Goal: Check status: Check status

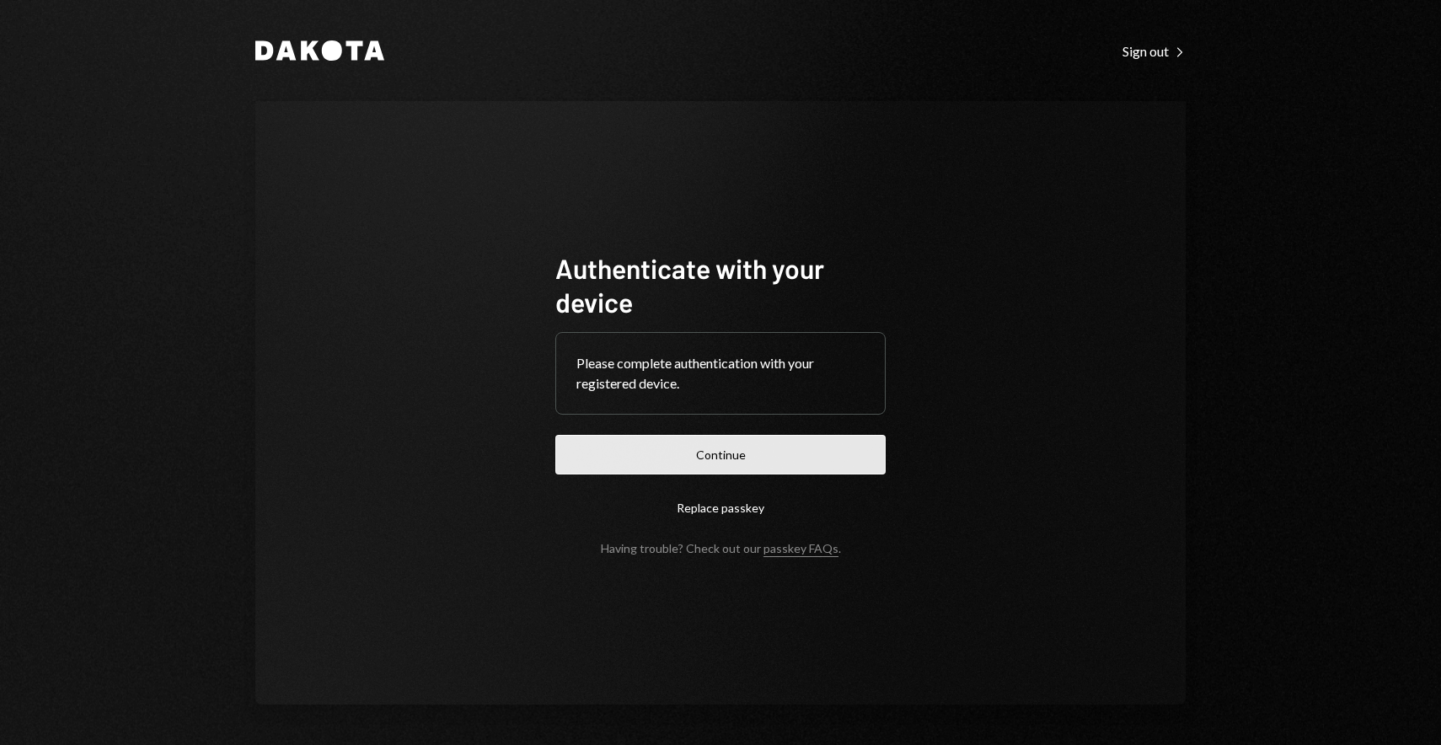
click at [693, 462] on button "Continue" at bounding box center [720, 455] width 330 height 40
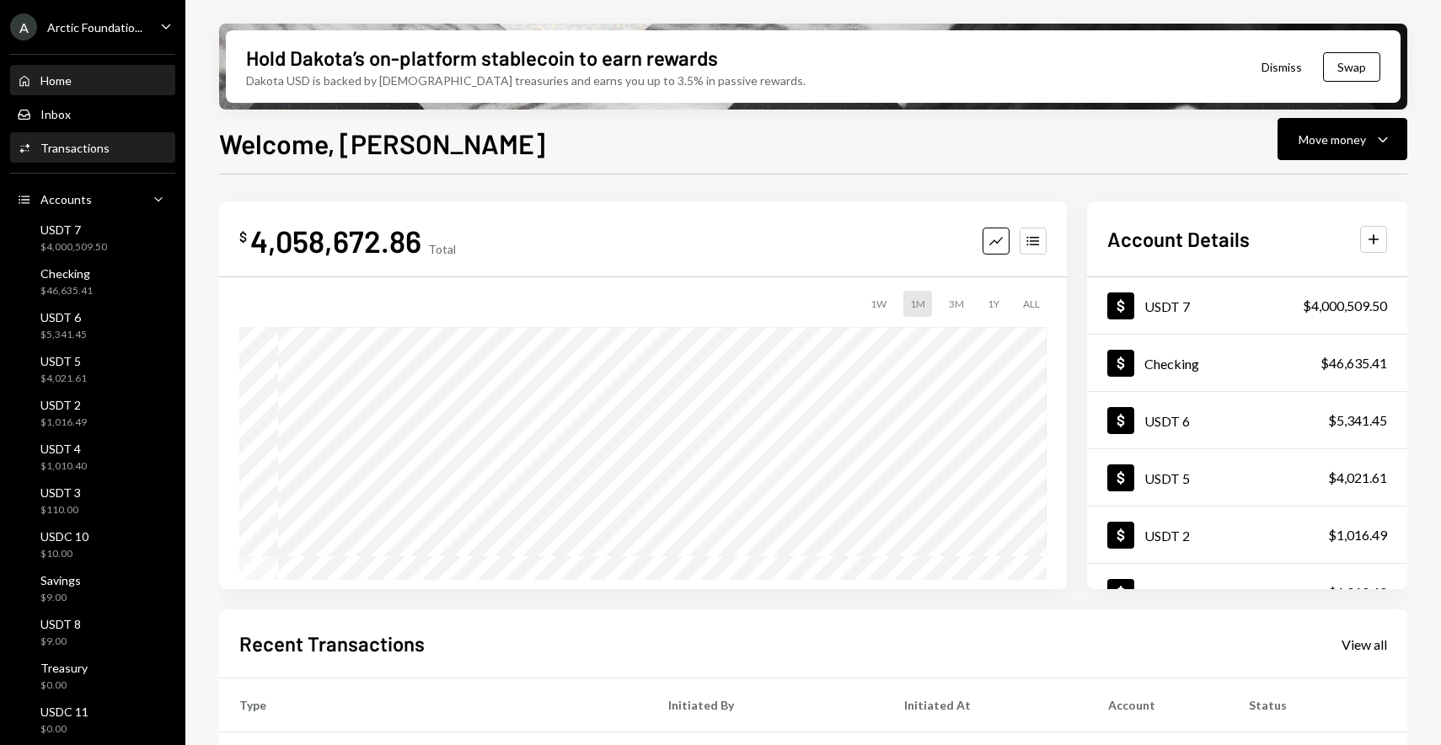
click at [137, 158] on div "Activities Transactions" at bounding box center [93, 148] width 152 height 29
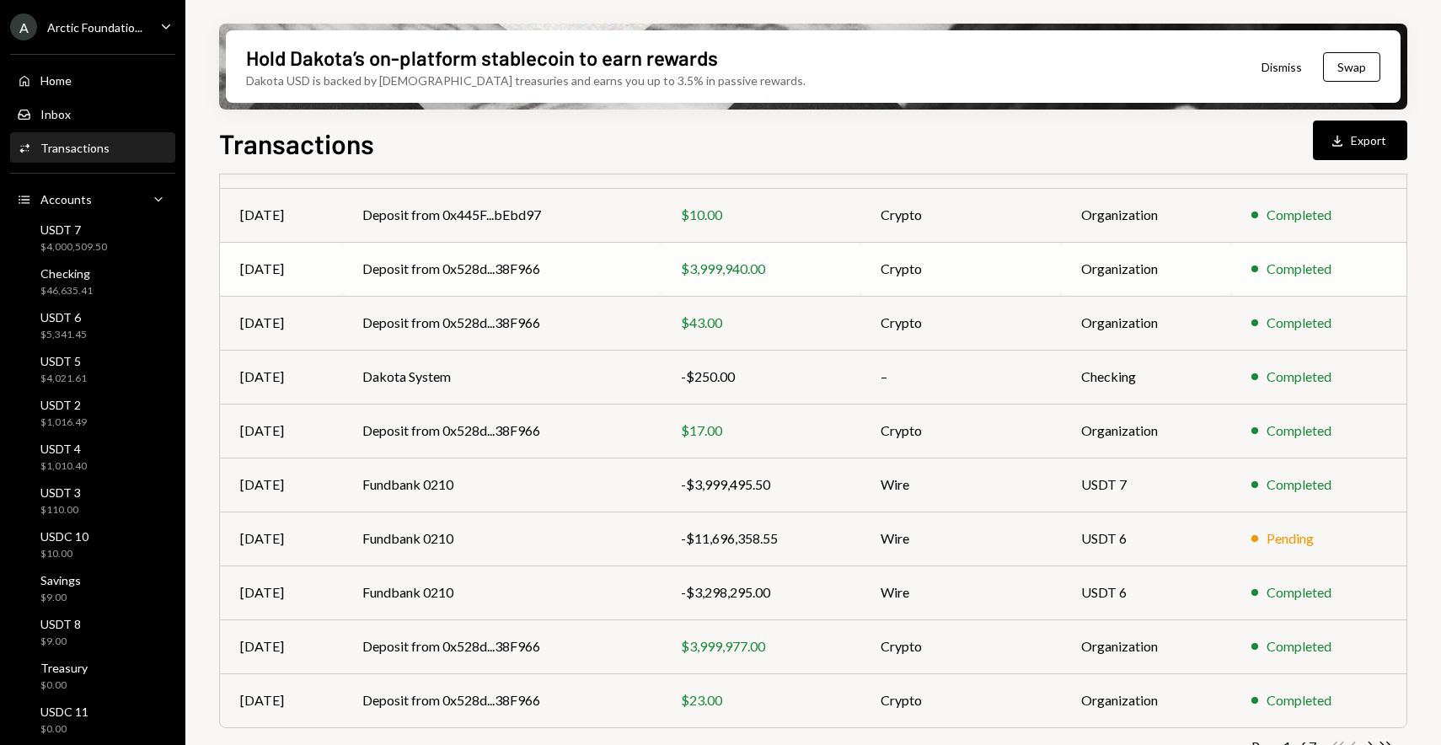
scroll to position [182, 0]
click at [593, 217] on td "Deposit from 0x445F...bEbd97" at bounding box center [501, 214] width 318 height 54
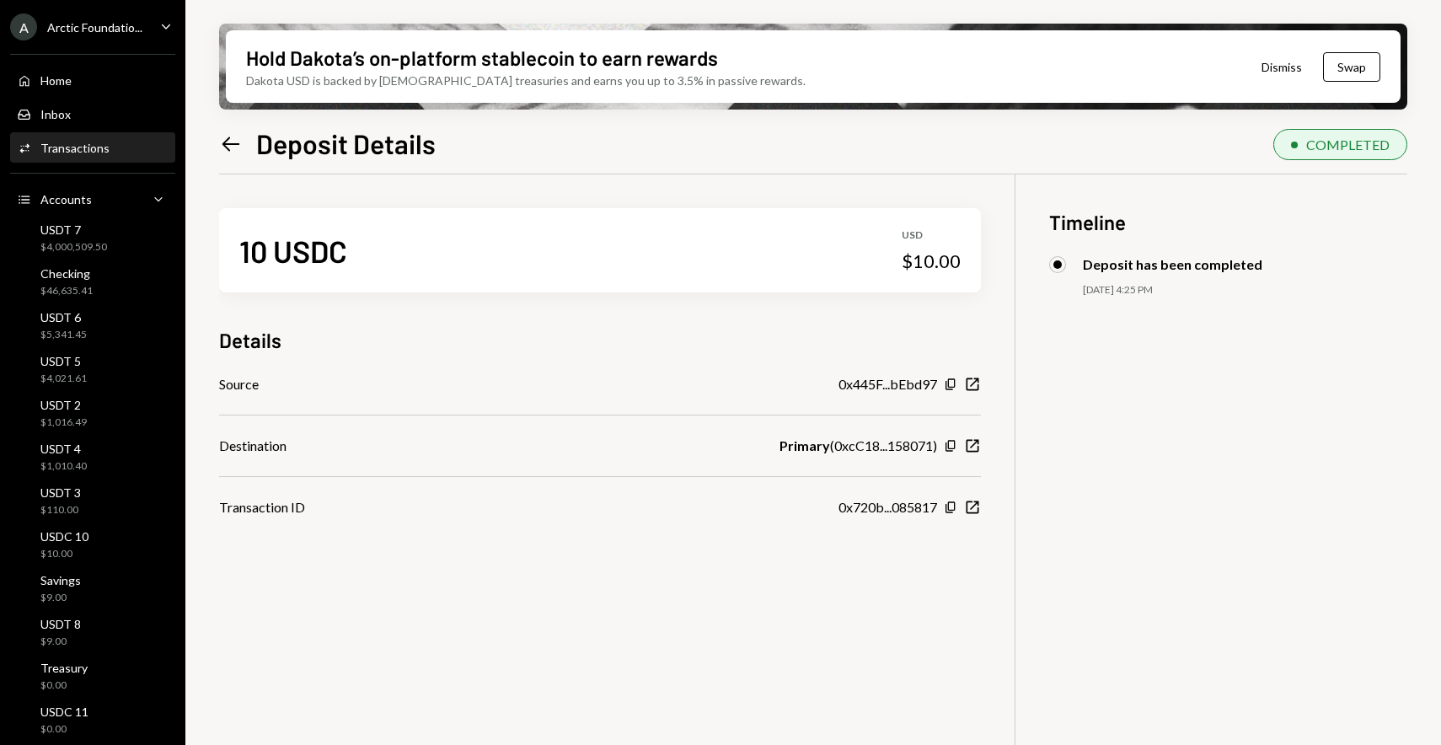
click at [227, 140] on icon "Left Arrow" at bounding box center [231, 144] width 24 height 24
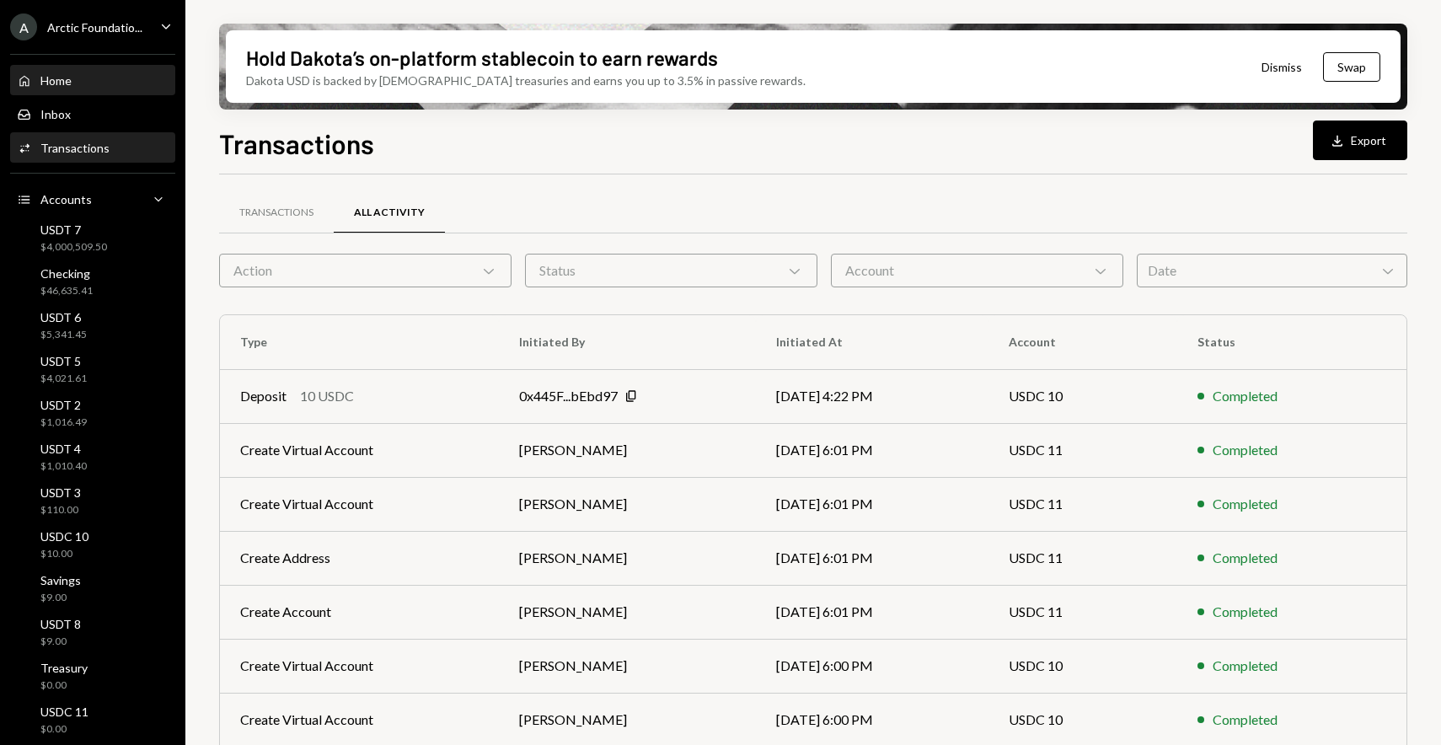
click at [88, 78] on div "Home Home" at bounding box center [93, 80] width 152 height 15
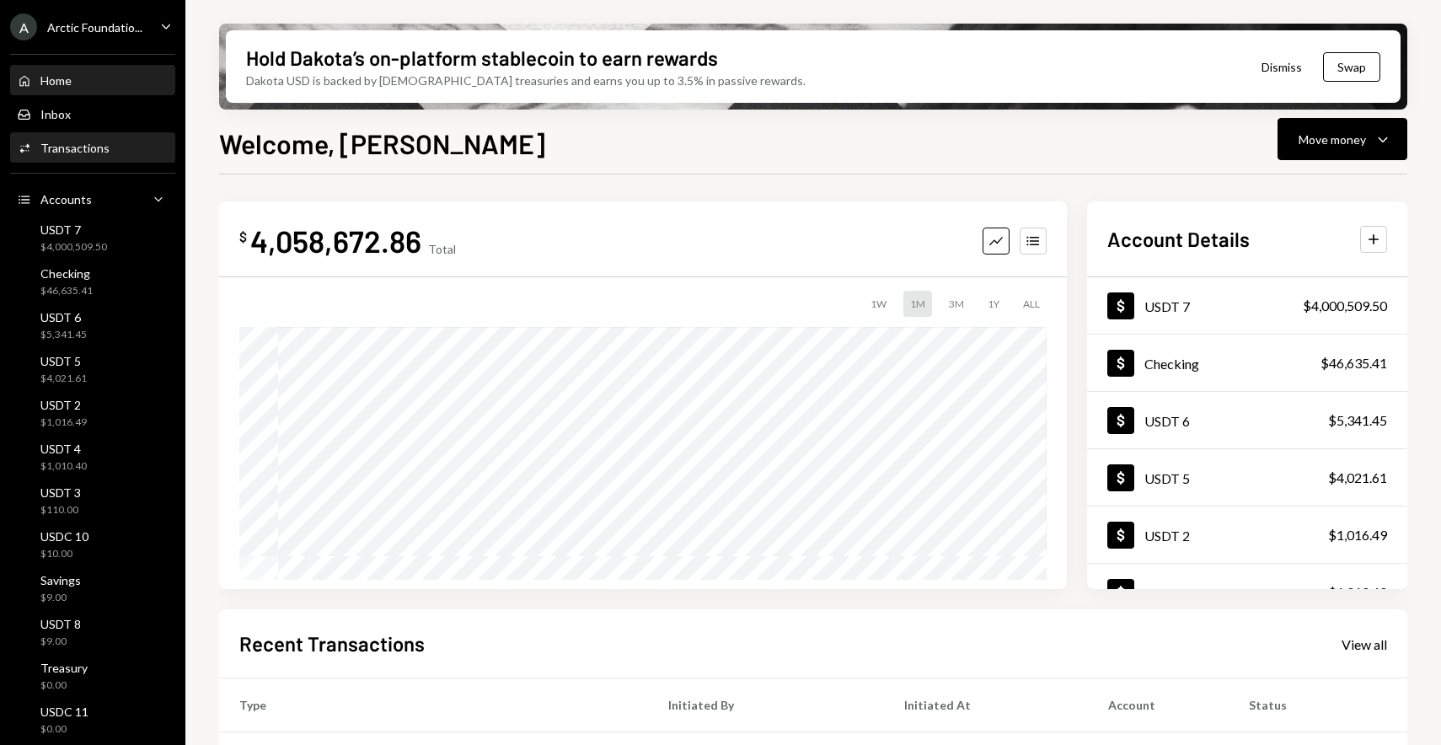
click at [87, 136] on div "Activities Transactions" at bounding box center [93, 148] width 152 height 29
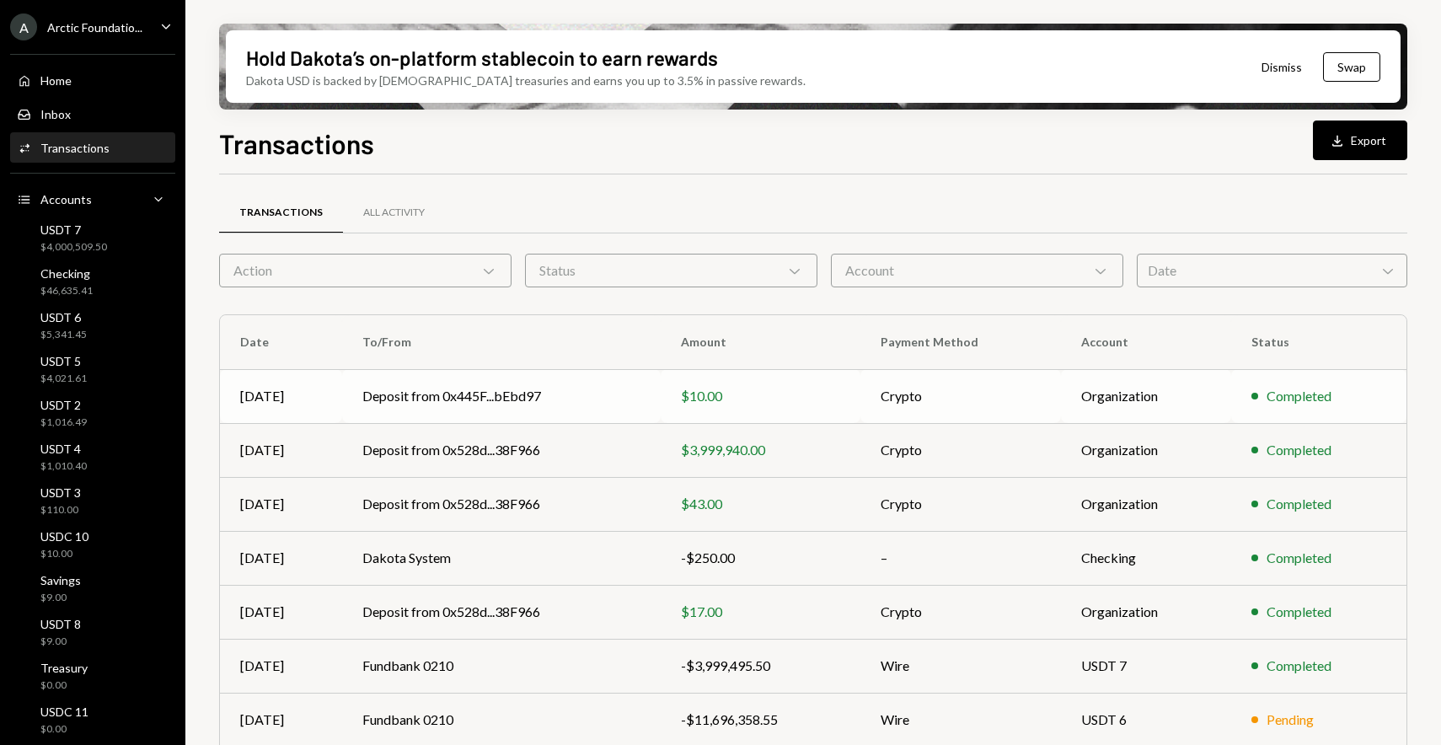
click at [472, 400] on td "Deposit from 0x445F...bEbd97" at bounding box center [501, 396] width 318 height 54
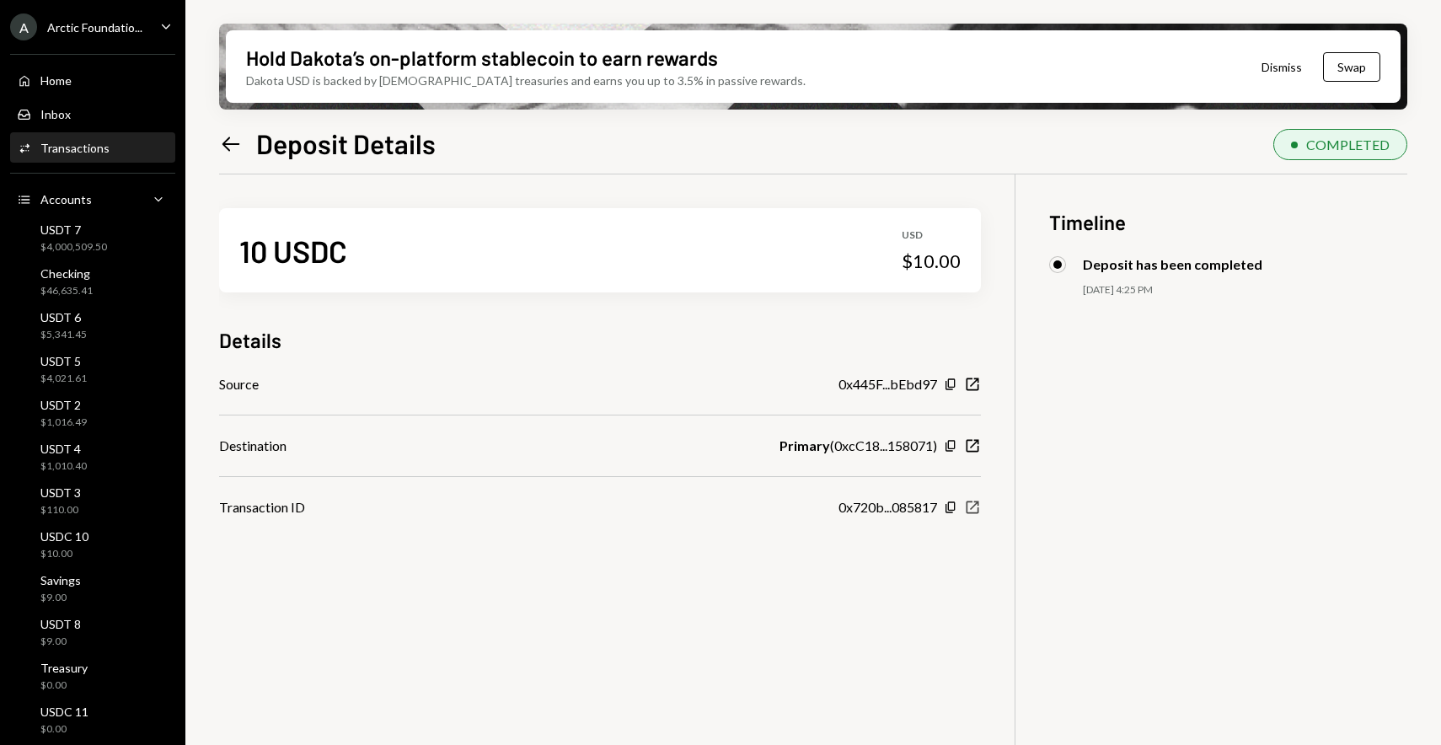
click at [969, 508] on icon "New Window" at bounding box center [972, 507] width 17 height 17
click at [671, 109] on div "Hold Dakota’s on-platform stablecoin to earn rewards Dakota USD is backed by U.…" at bounding box center [813, 67] width 1188 height 86
click at [234, 148] on icon "Left Arrow" at bounding box center [231, 144] width 24 height 24
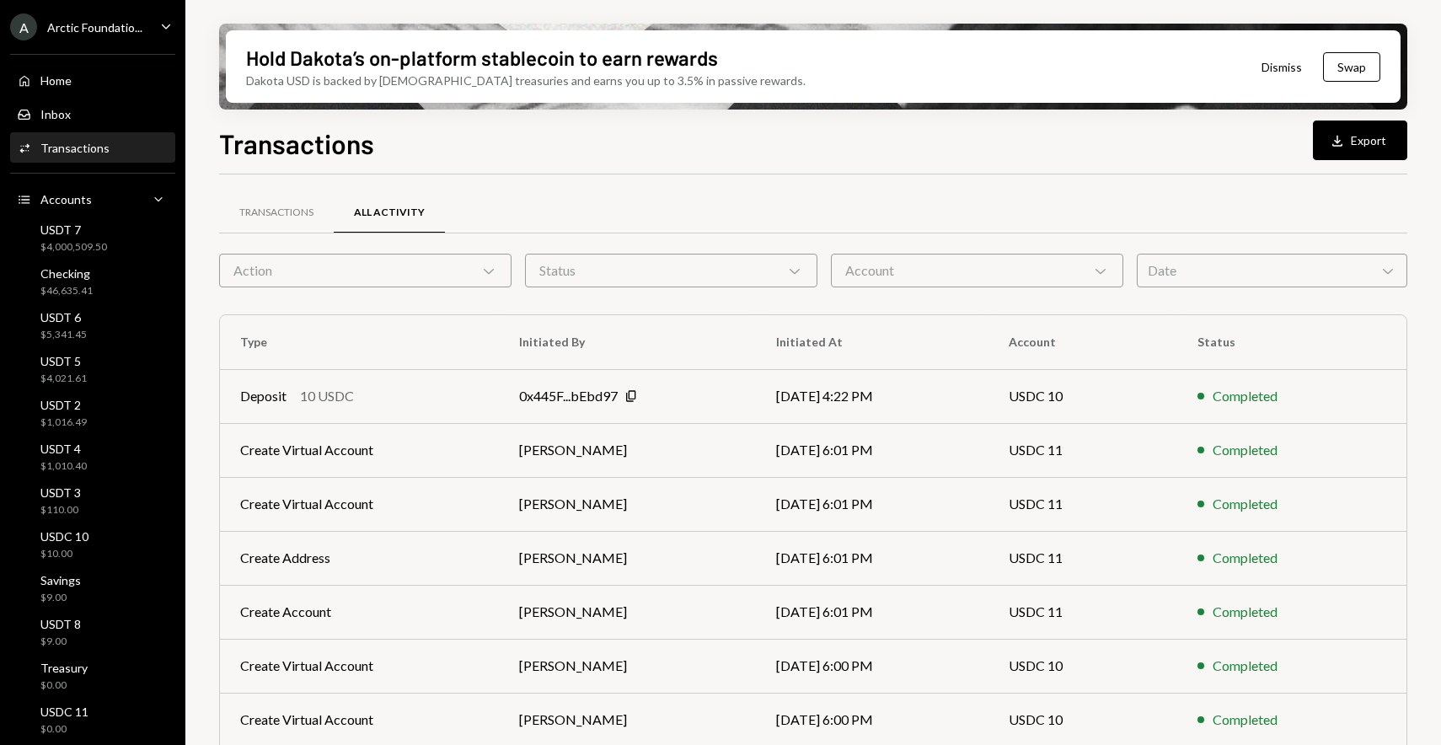
click at [127, 156] on div "Activities Transactions" at bounding box center [93, 148] width 152 height 15
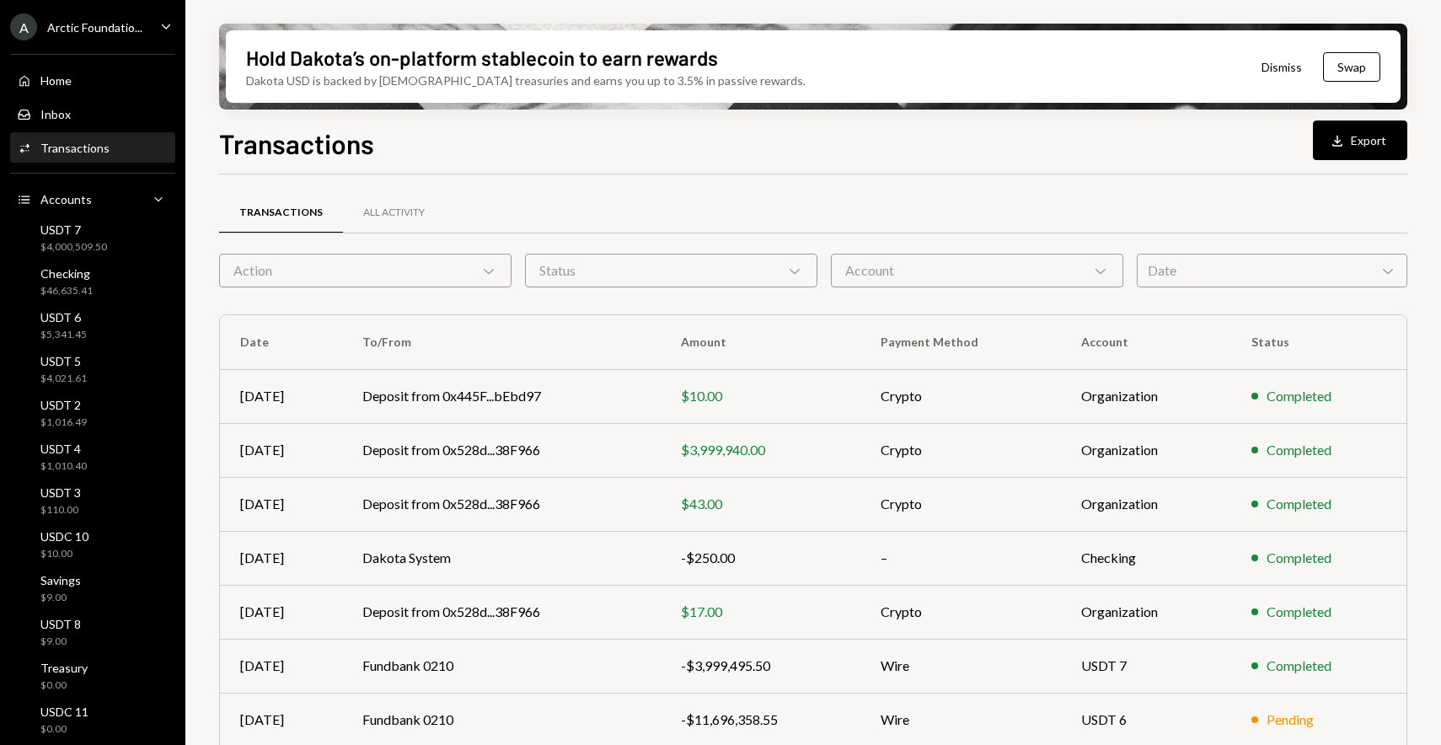
click at [104, 147] on div "Transactions" at bounding box center [74, 148] width 69 height 14
